Goal: Check status: Check status

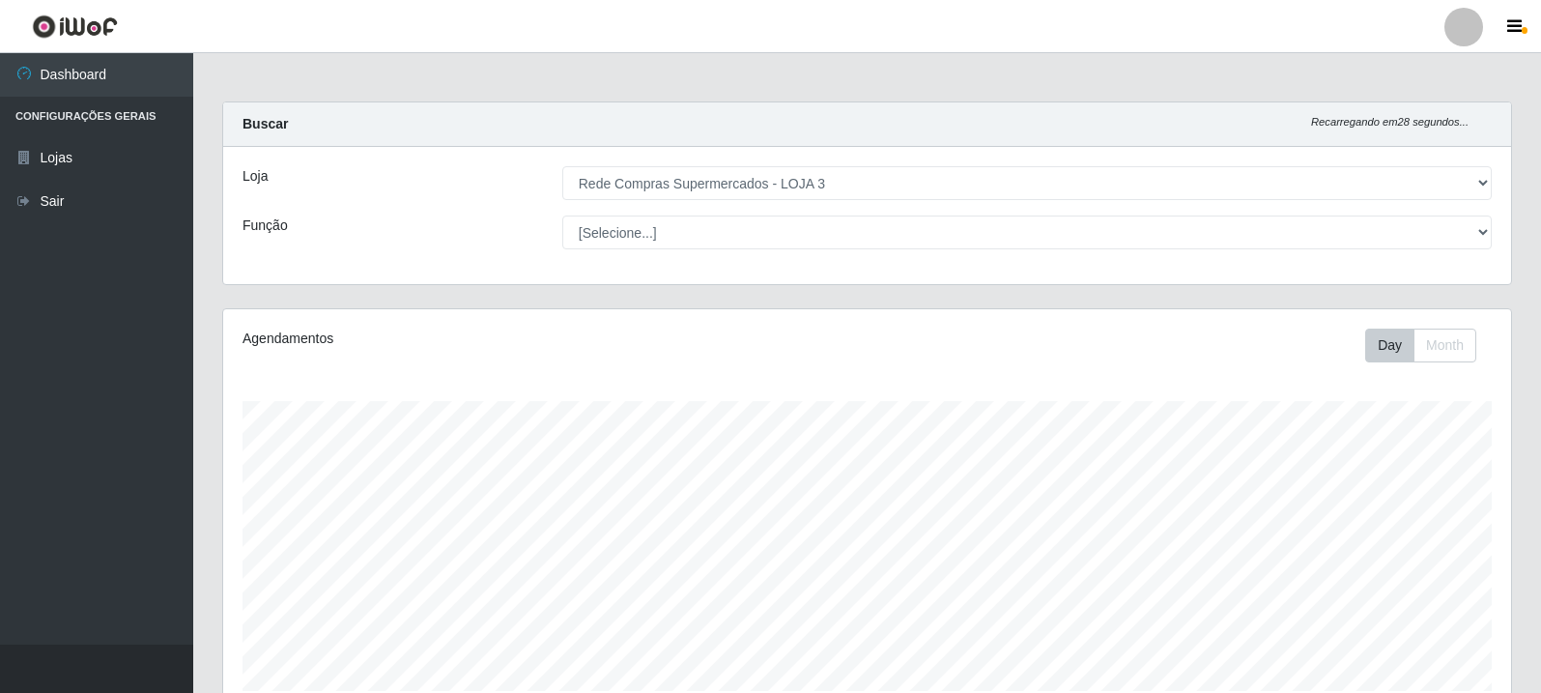
select select "162"
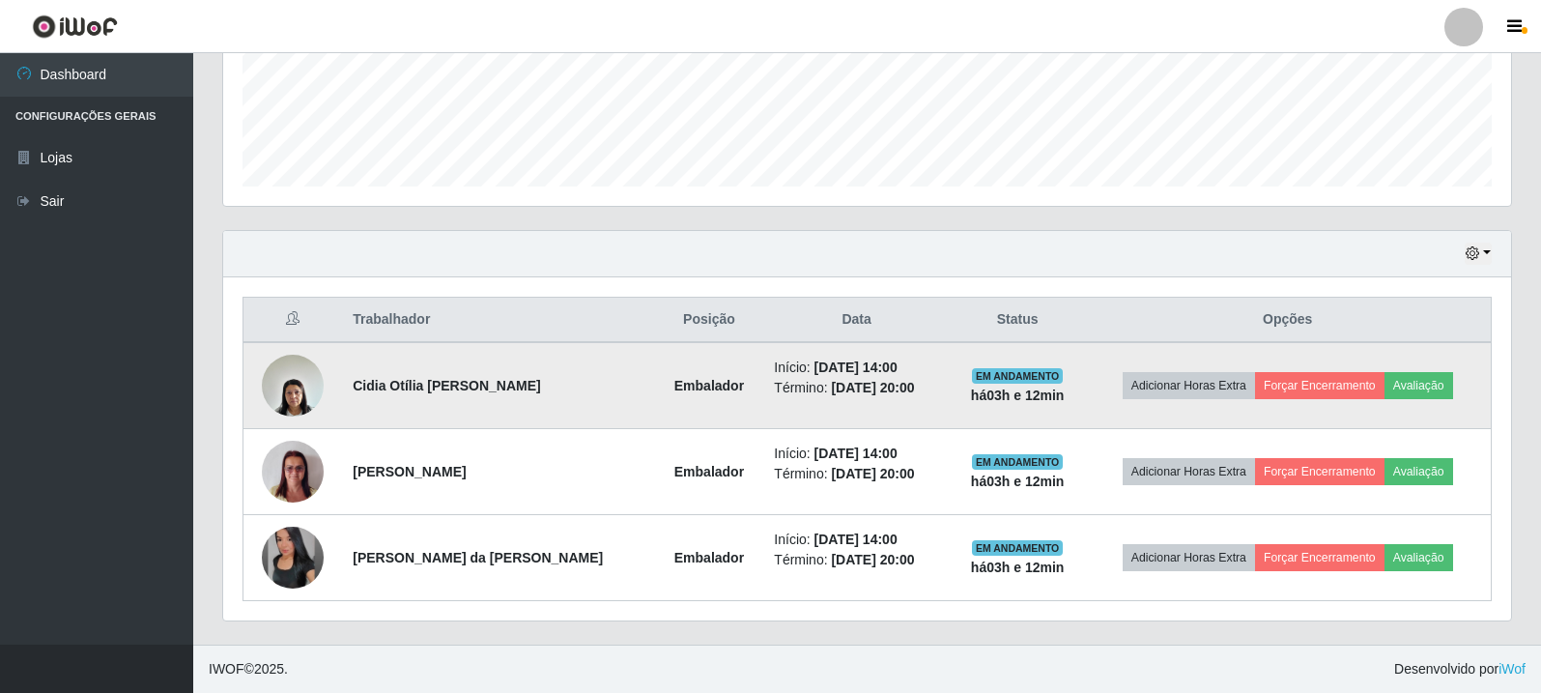
scroll to position [401, 1288]
click at [273, 387] on img at bounding box center [293, 385] width 62 height 82
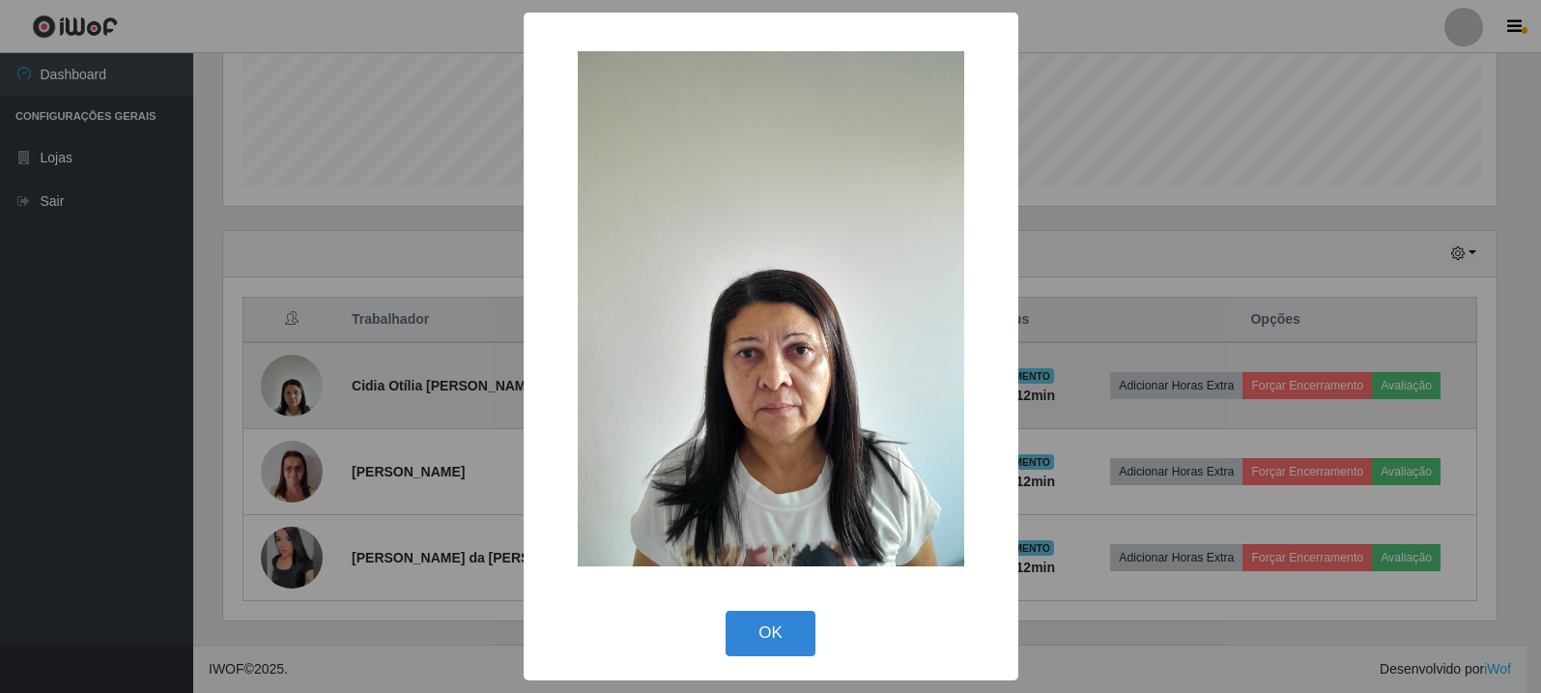
scroll to position [401, 1278]
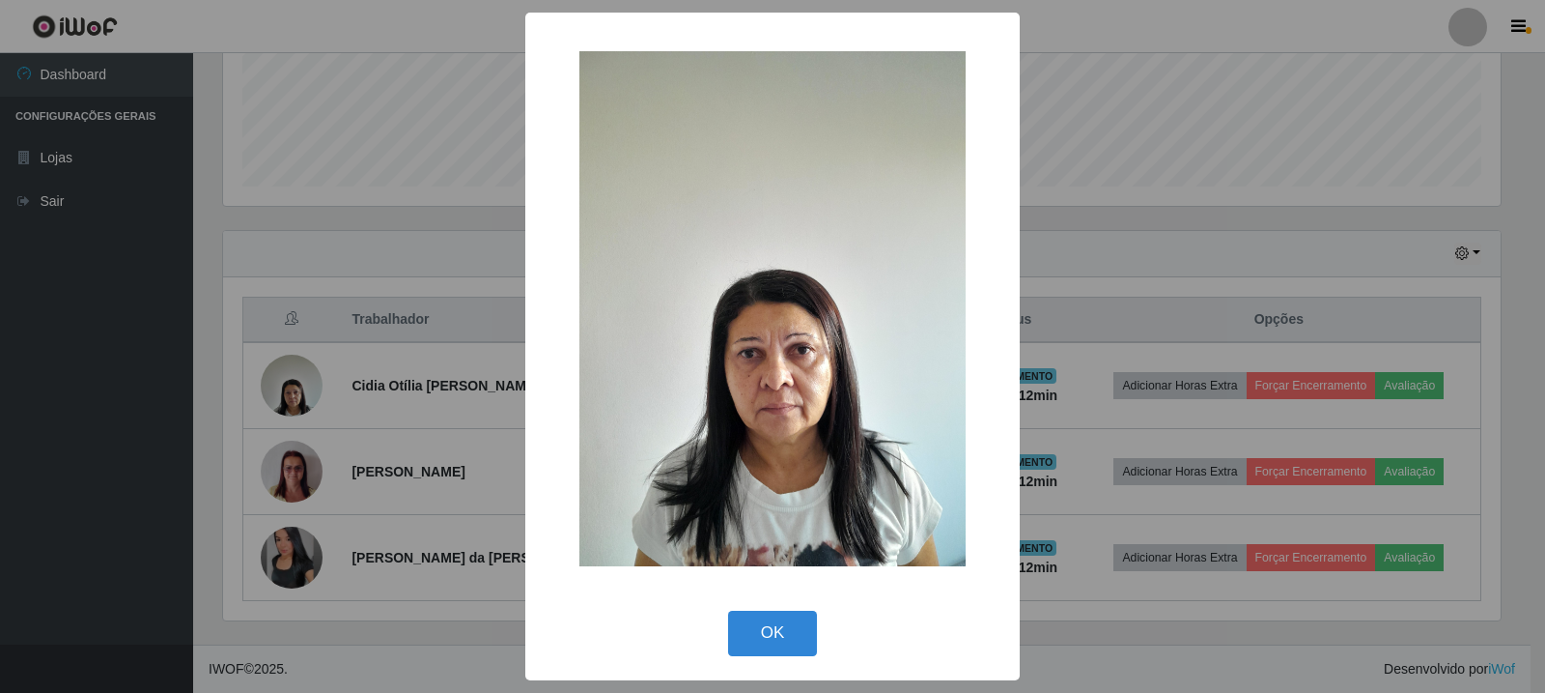
click at [445, 247] on div "× OK Cancel" at bounding box center [772, 346] width 1545 height 693
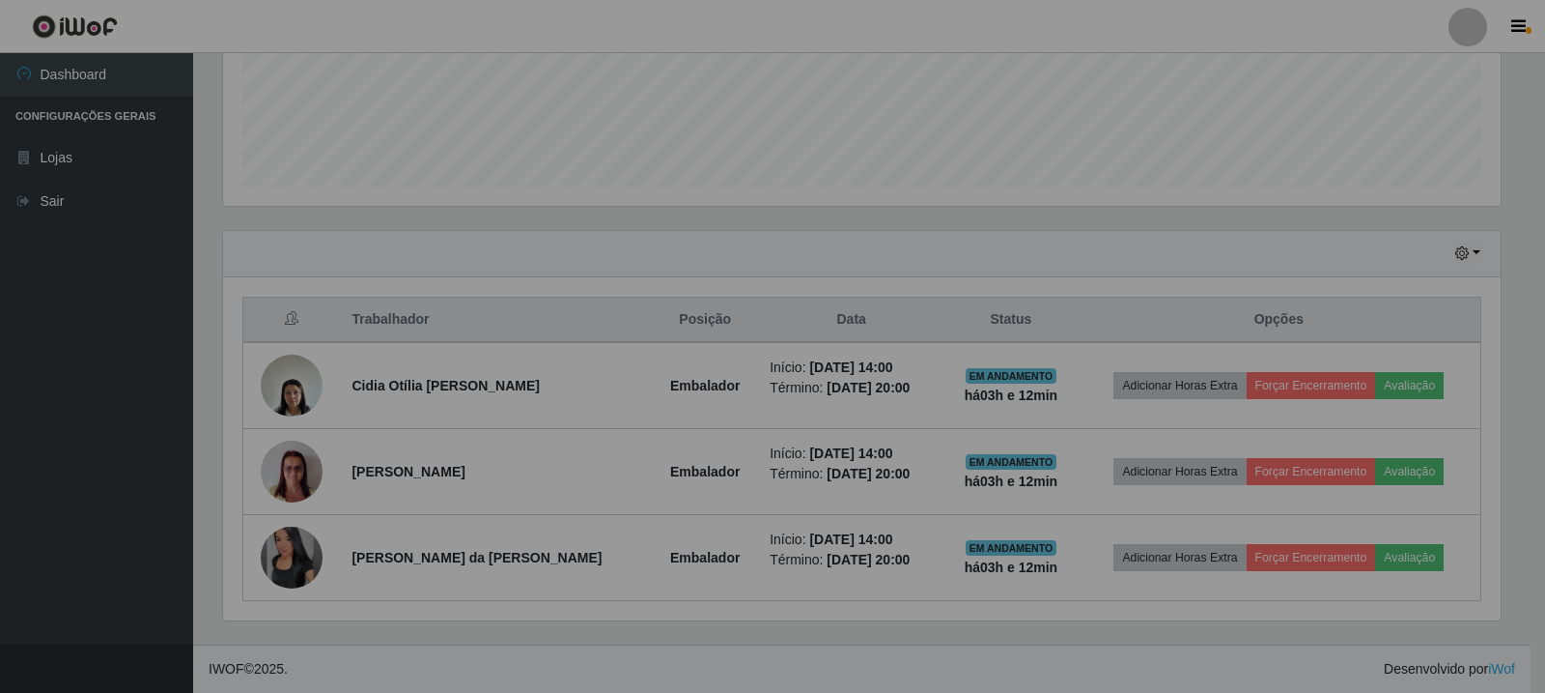
scroll to position [401, 1288]
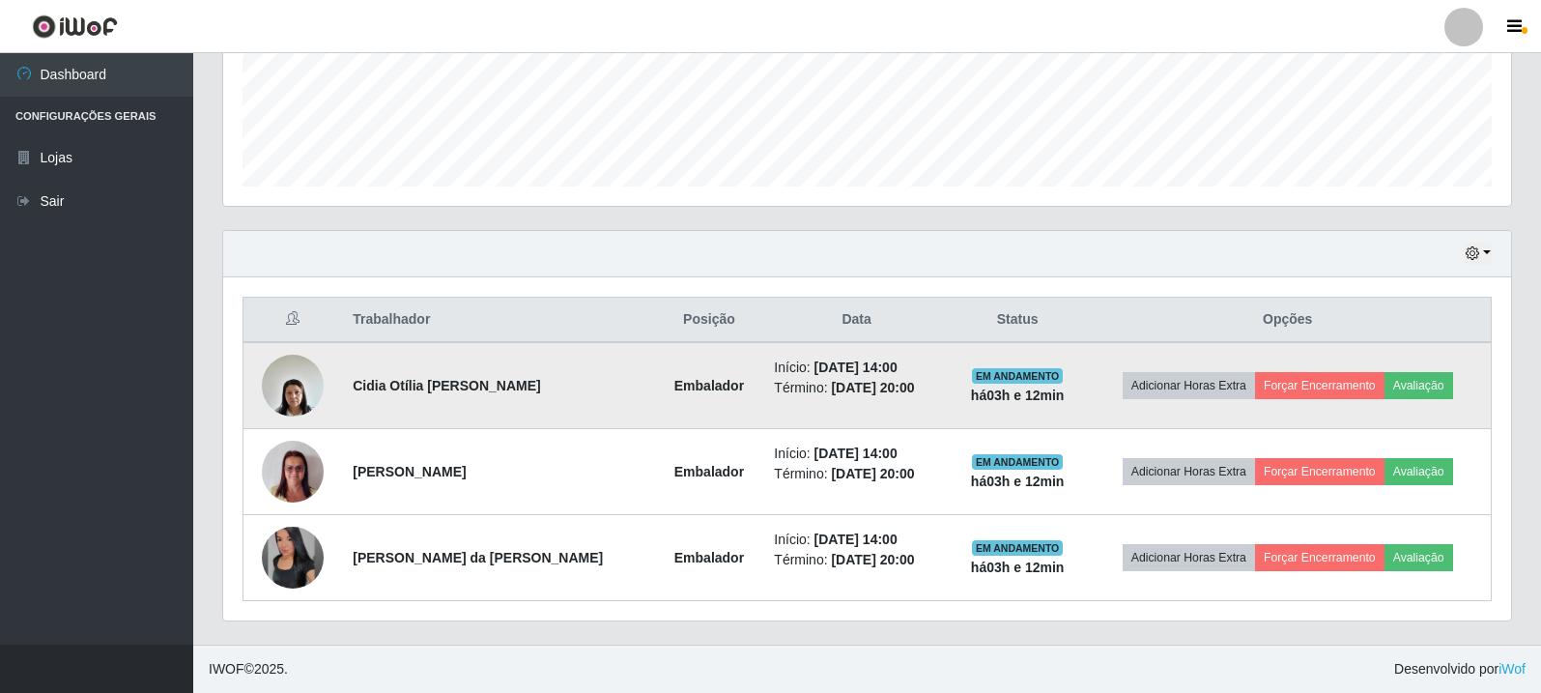
click at [288, 398] on img at bounding box center [293, 385] width 62 height 82
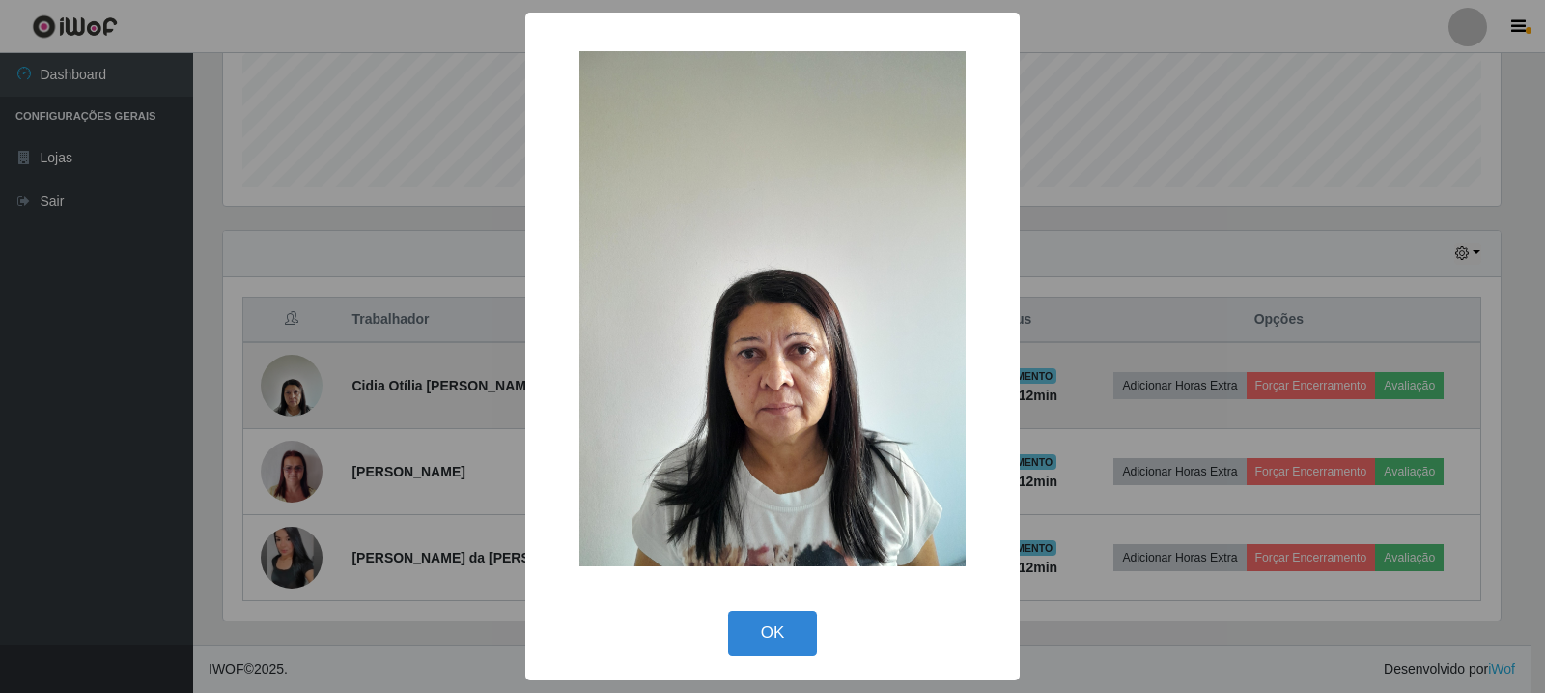
click at [288, 398] on div "× OK Cancel" at bounding box center [772, 346] width 1545 height 693
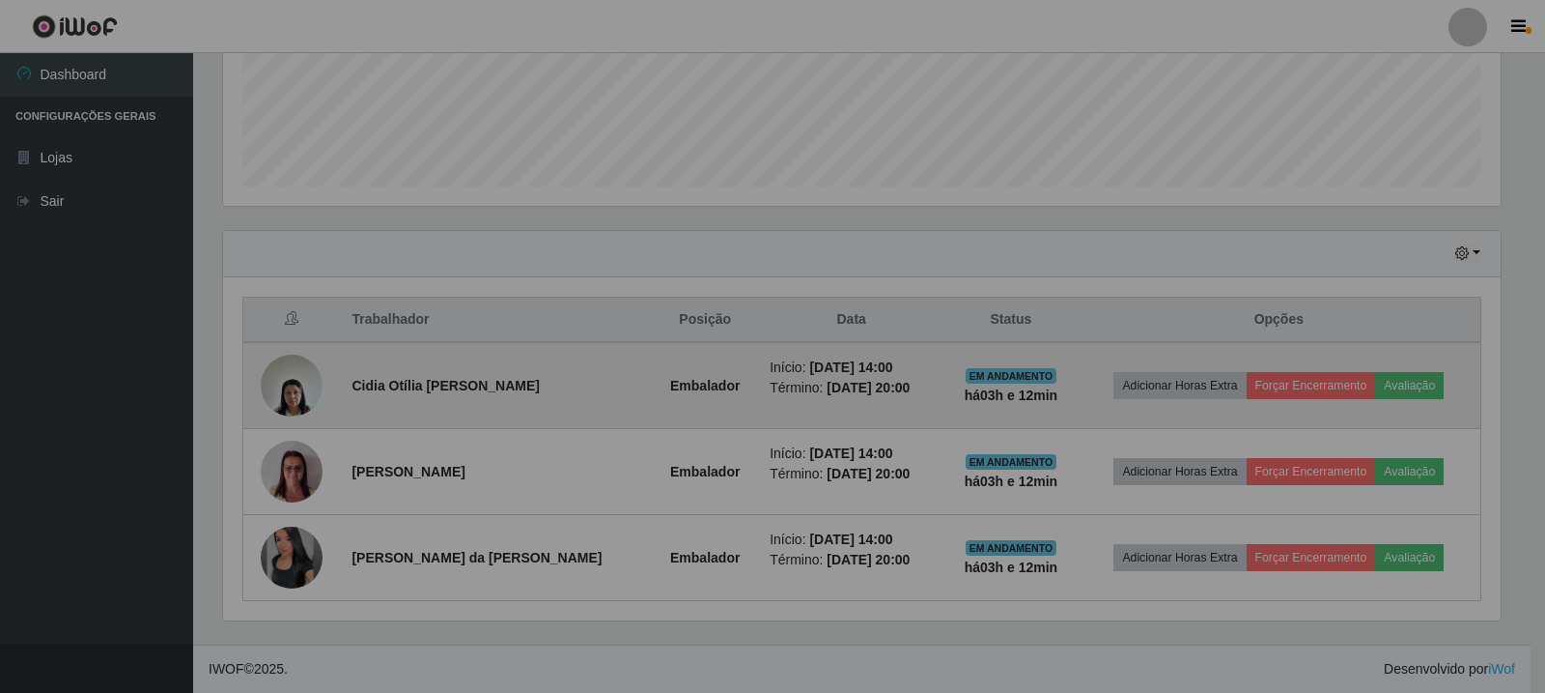
scroll to position [401, 1288]
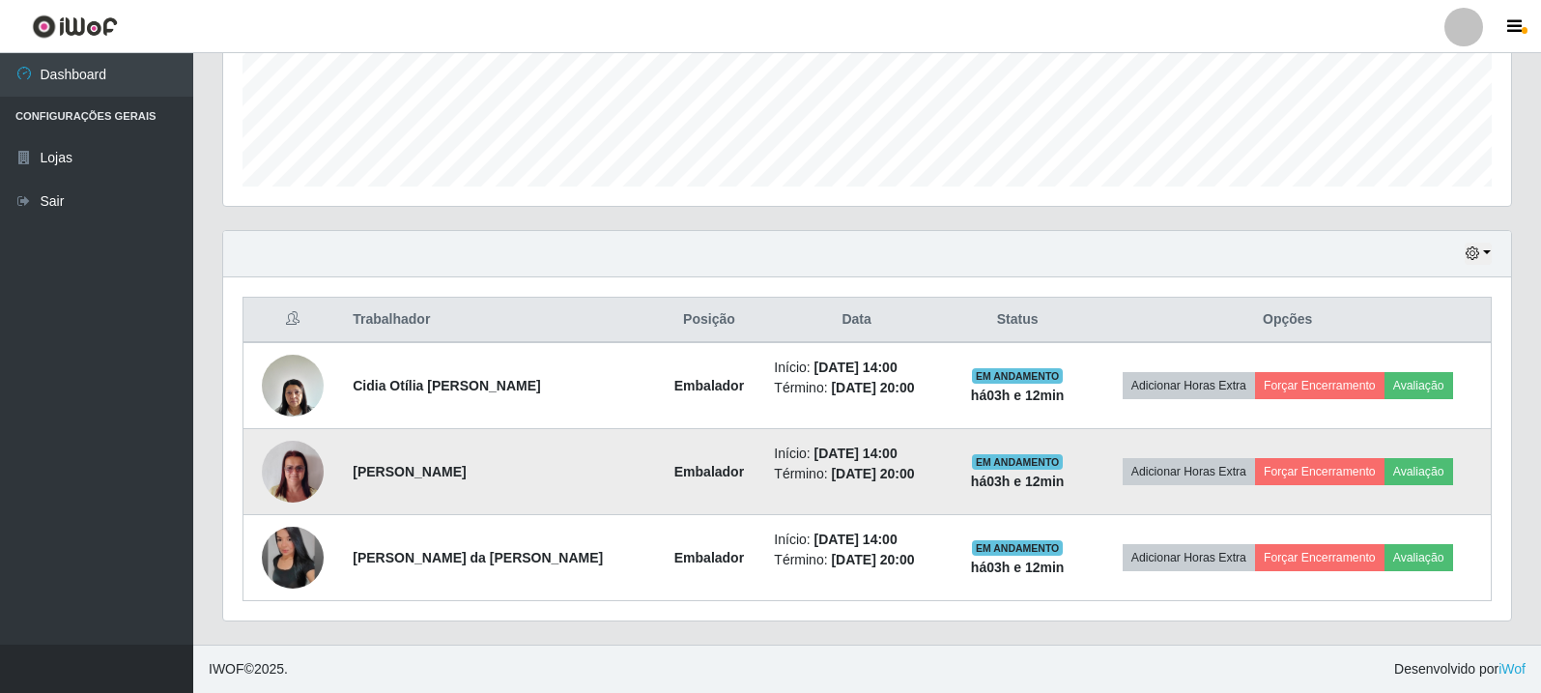
click at [292, 462] on img at bounding box center [293, 472] width 62 height 82
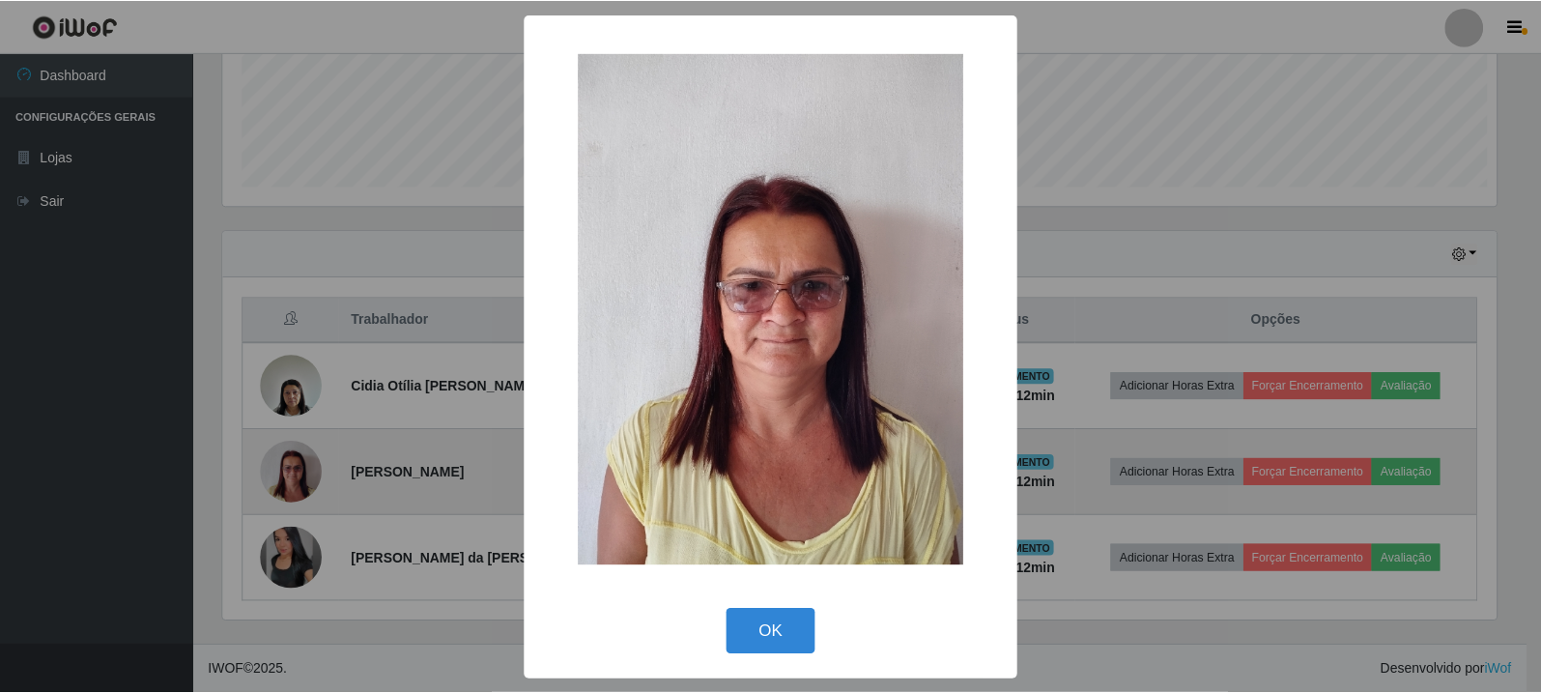
scroll to position [401, 1278]
click at [292, 462] on div "× OK Cancel" at bounding box center [772, 346] width 1545 height 693
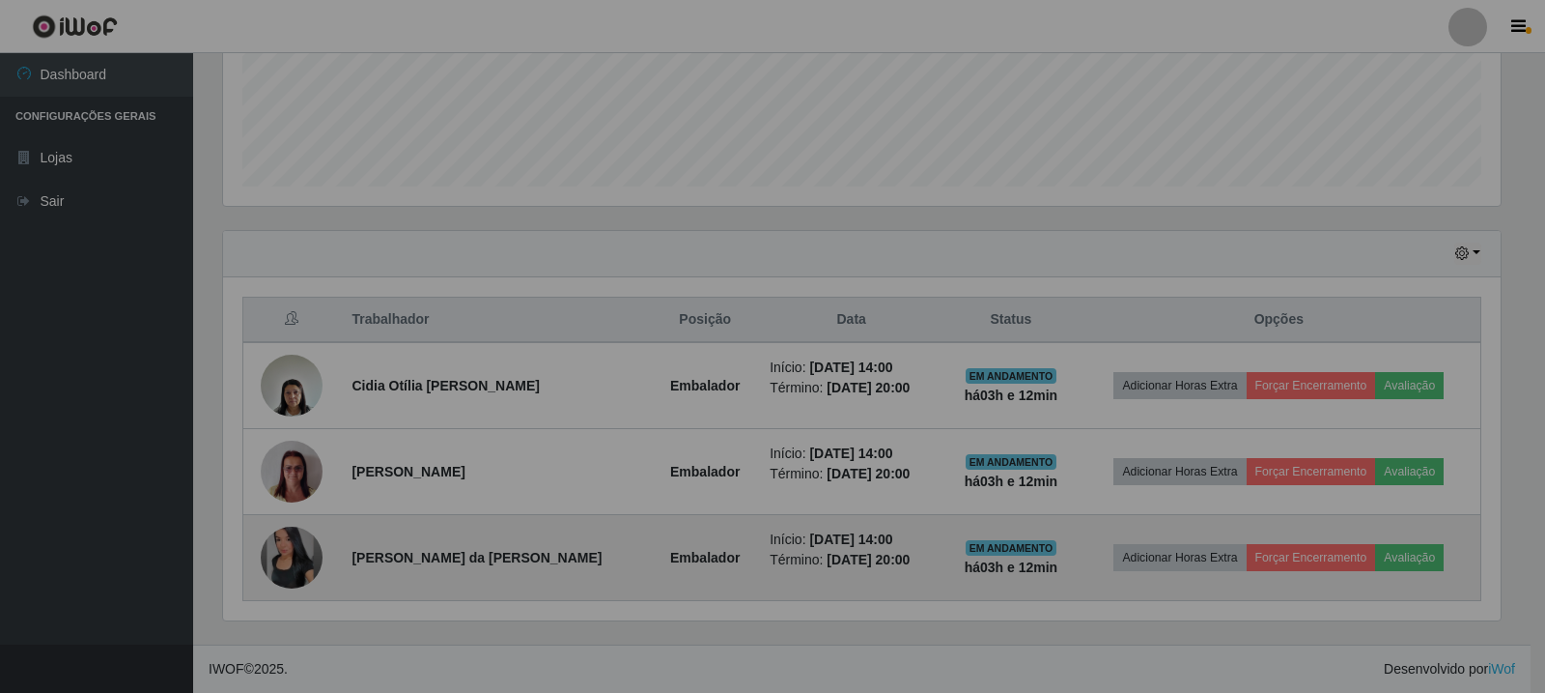
scroll to position [401, 1288]
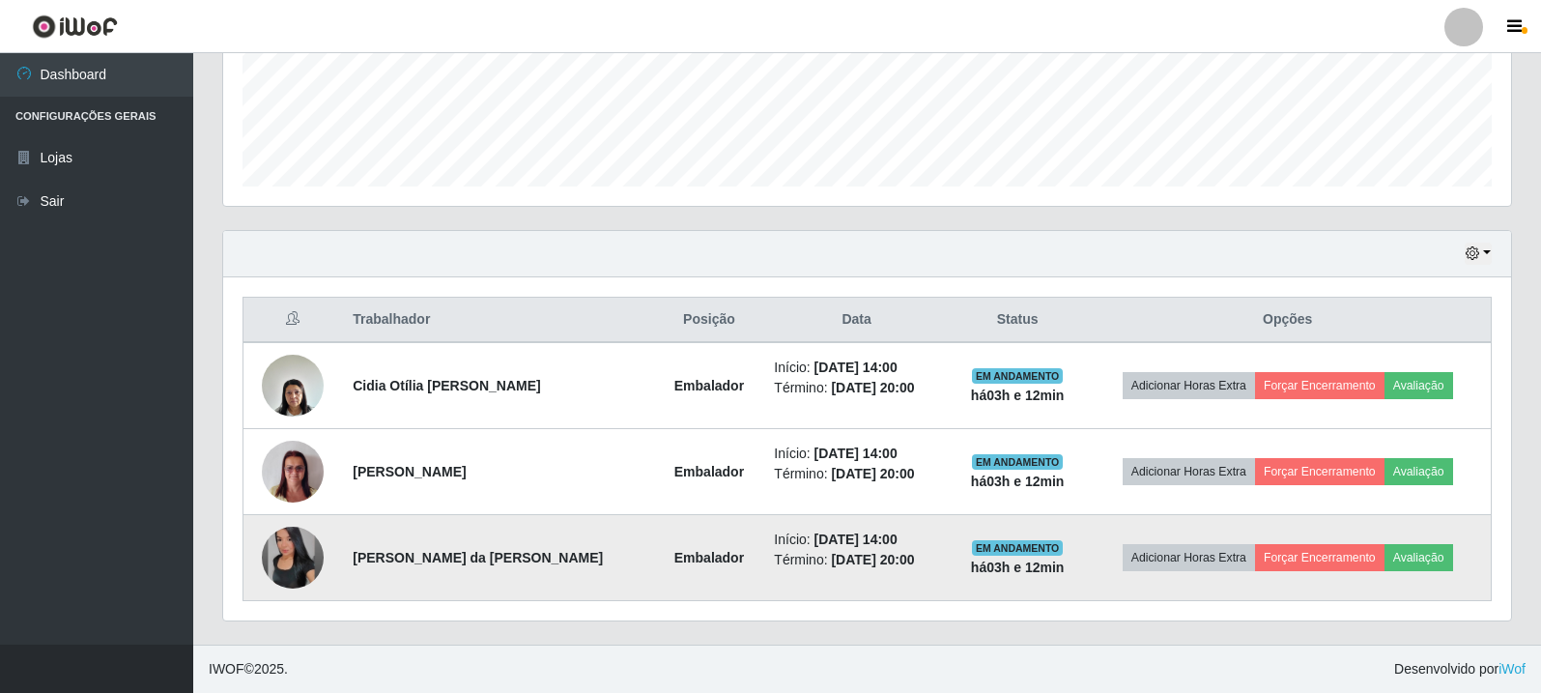
click at [287, 566] on img at bounding box center [293, 557] width 62 height 62
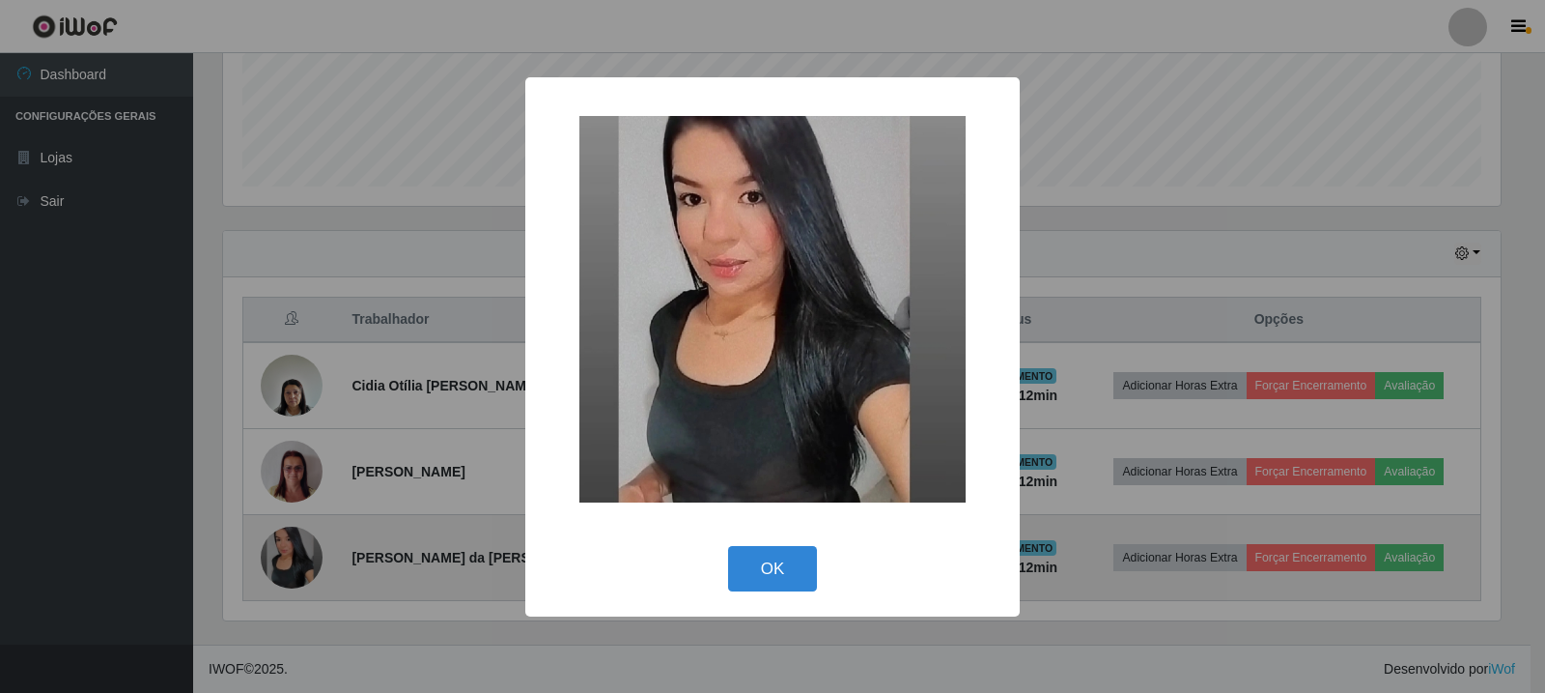
click at [287, 566] on div "× OK Cancel" at bounding box center [772, 346] width 1545 height 693
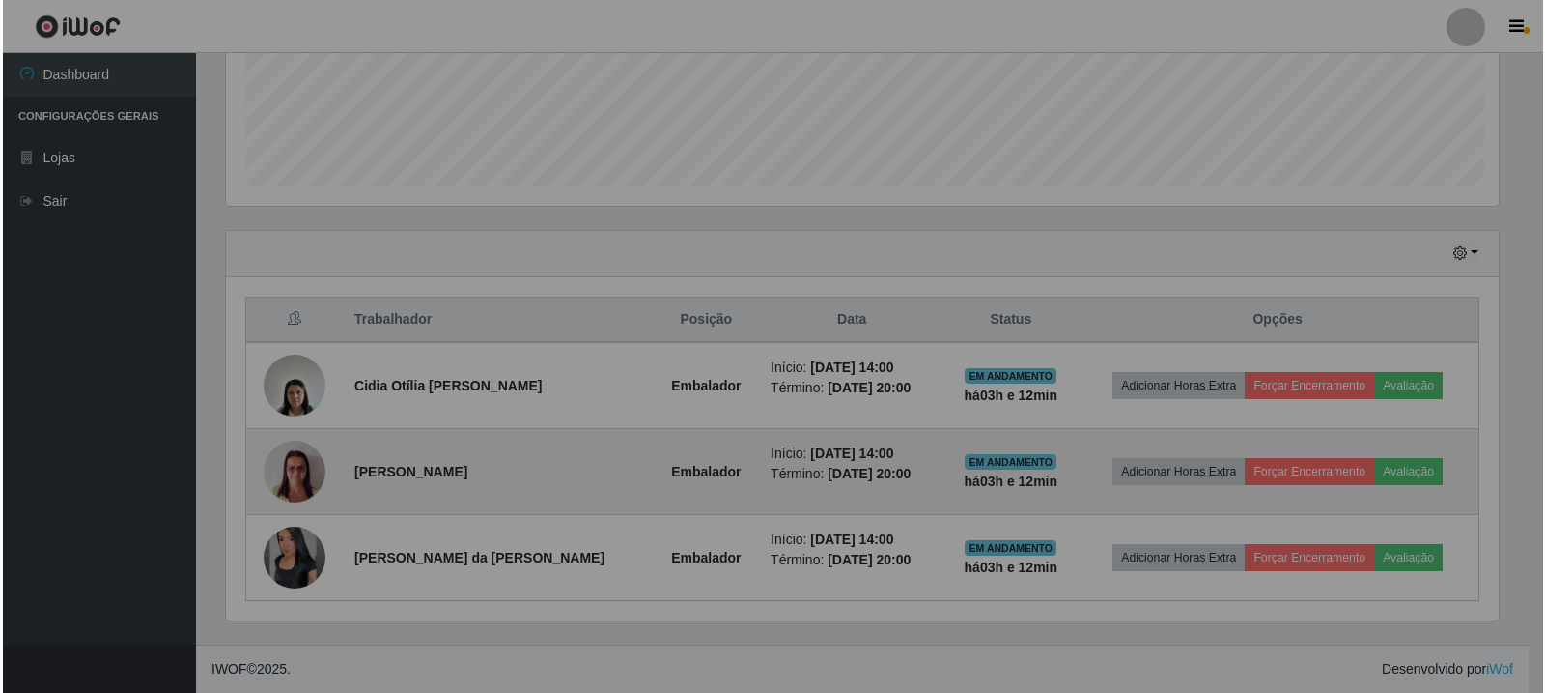
scroll to position [401, 1288]
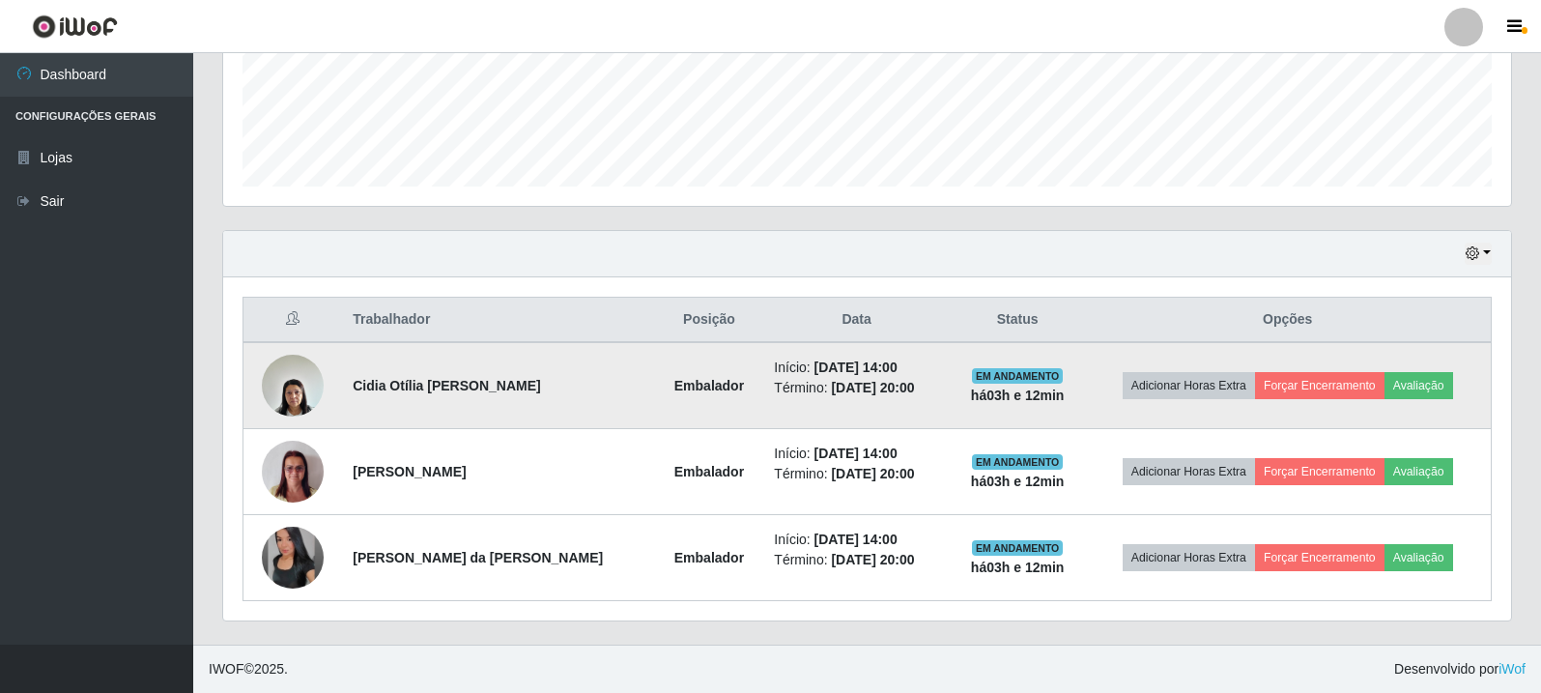
click at [290, 386] on img at bounding box center [293, 385] width 62 height 82
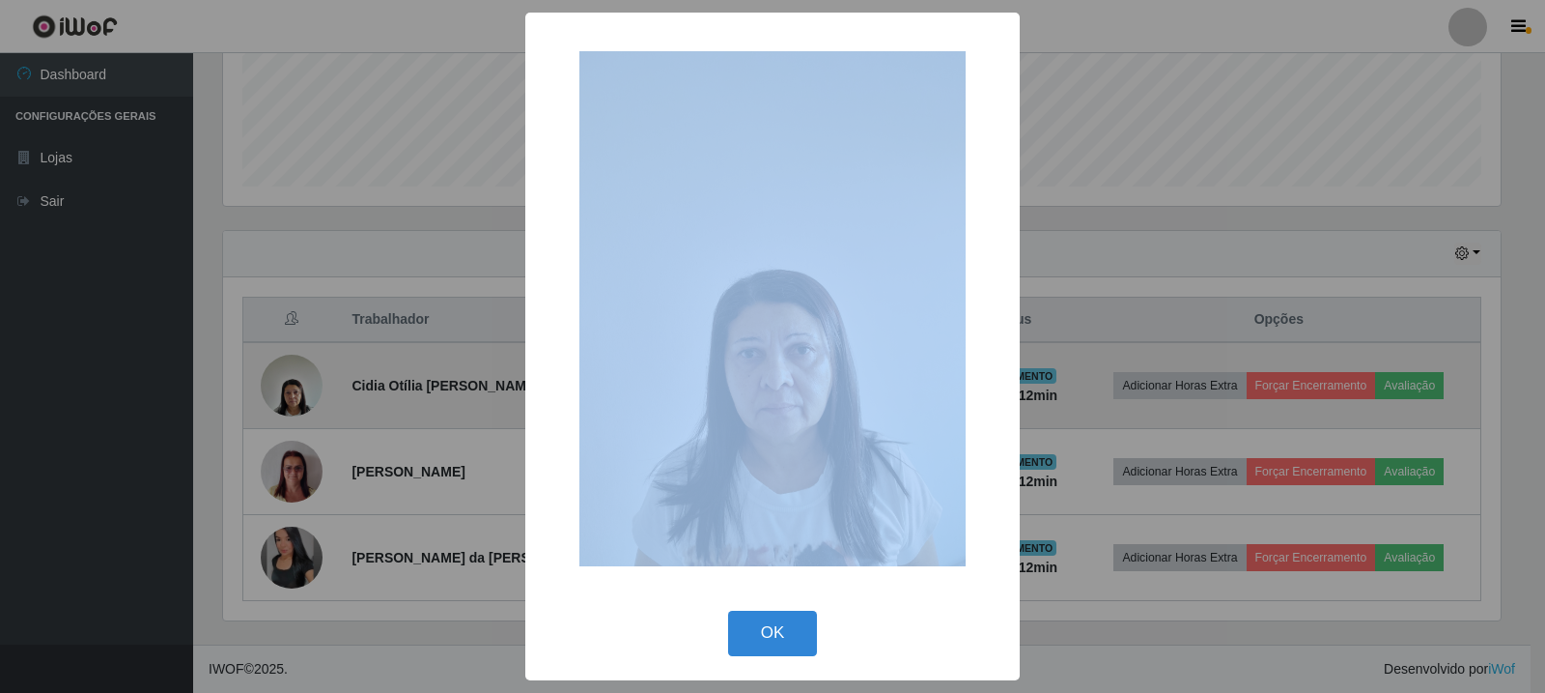
click at [291, 385] on div "× OK Cancel" at bounding box center [772, 346] width 1545 height 693
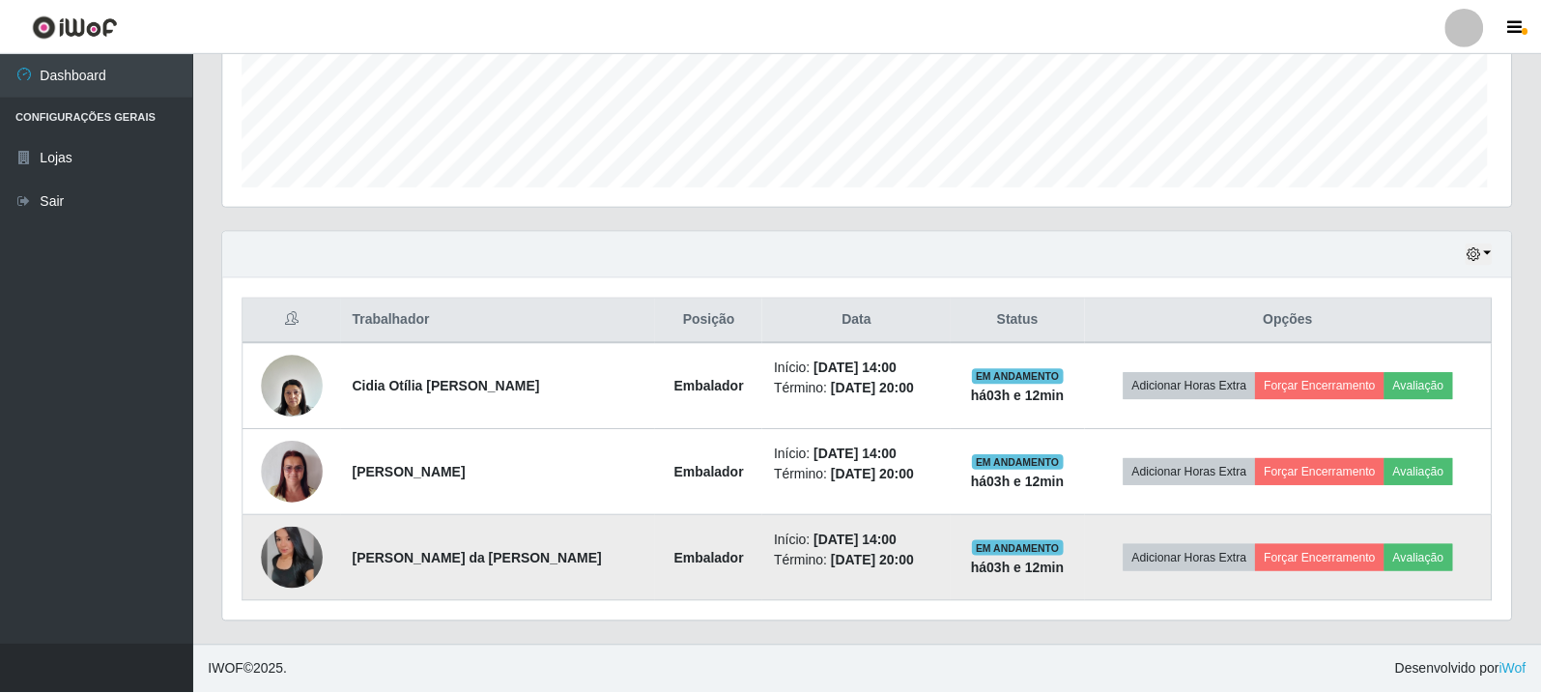
scroll to position [401, 1288]
